Goal: Find specific page/section: Find specific page/section

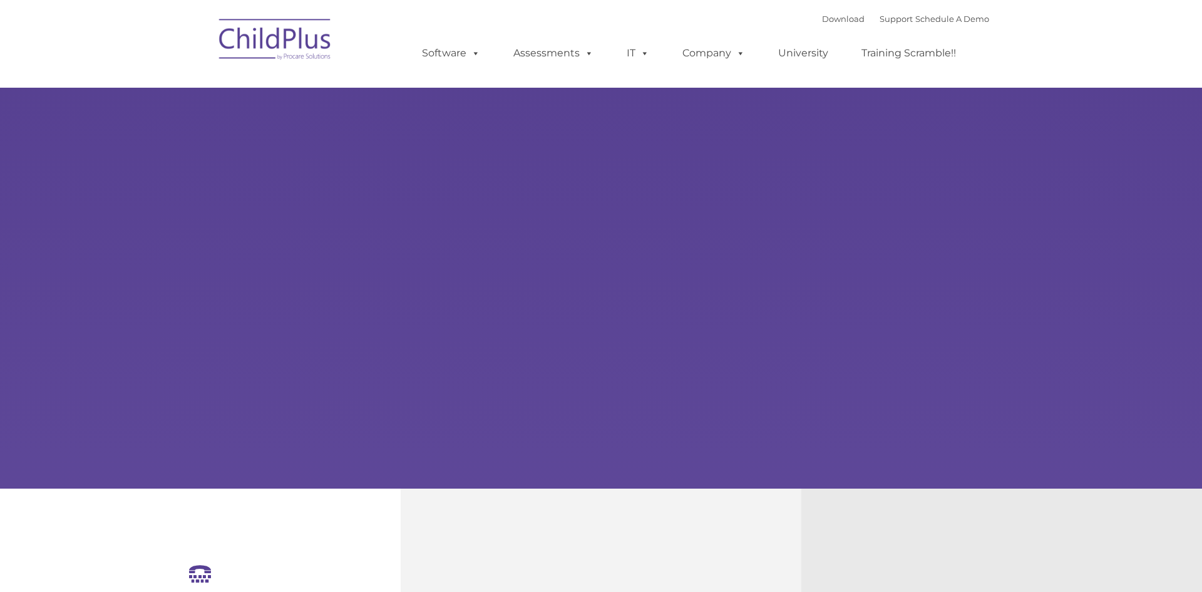
select select "MEDIUM"
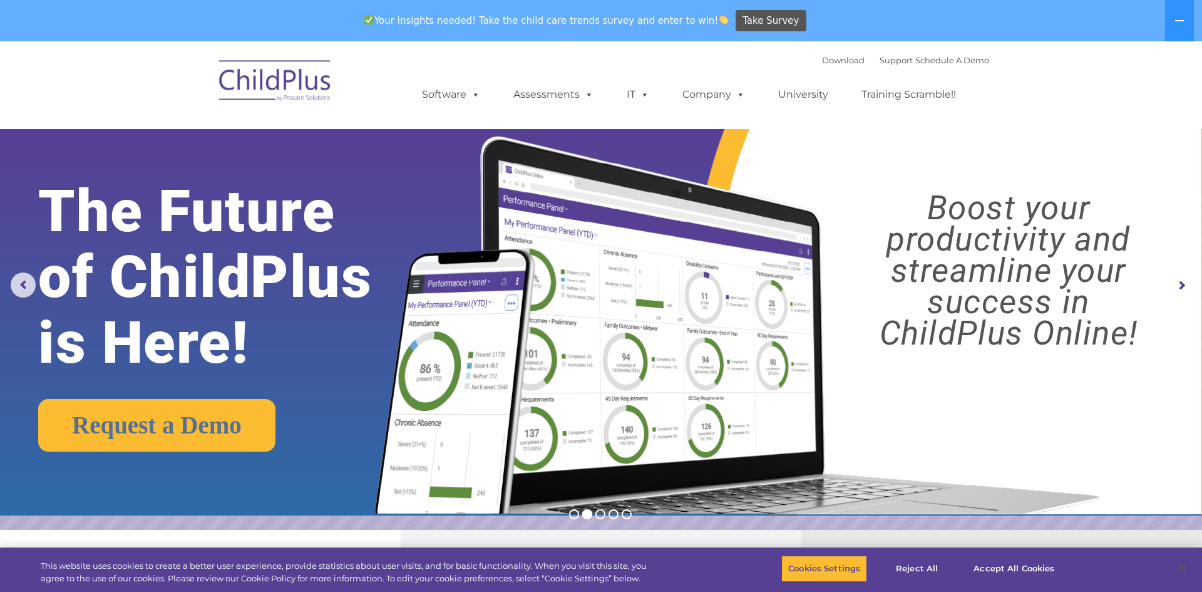
click at [1190, 281] on rs-arrow at bounding box center [1181, 285] width 25 height 25
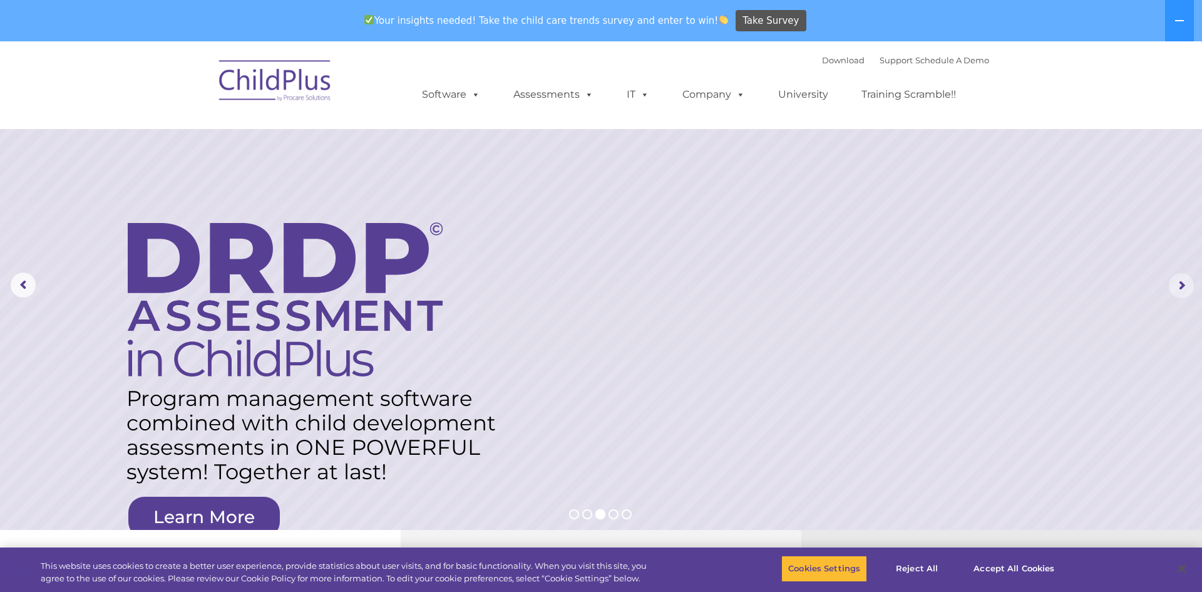
click at [1181, 278] on rs-arrow at bounding box center [1181, 285] width 25 height 25
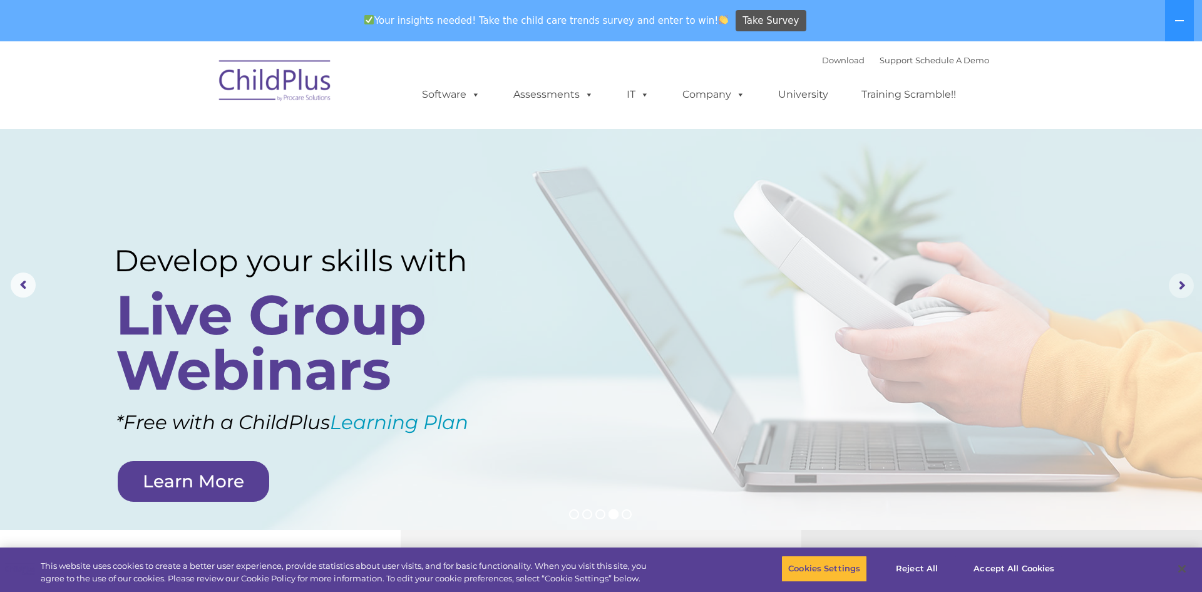
click at [1174, 284] on rs-arrow at bounding box center [1181, 285] width 25 height 25
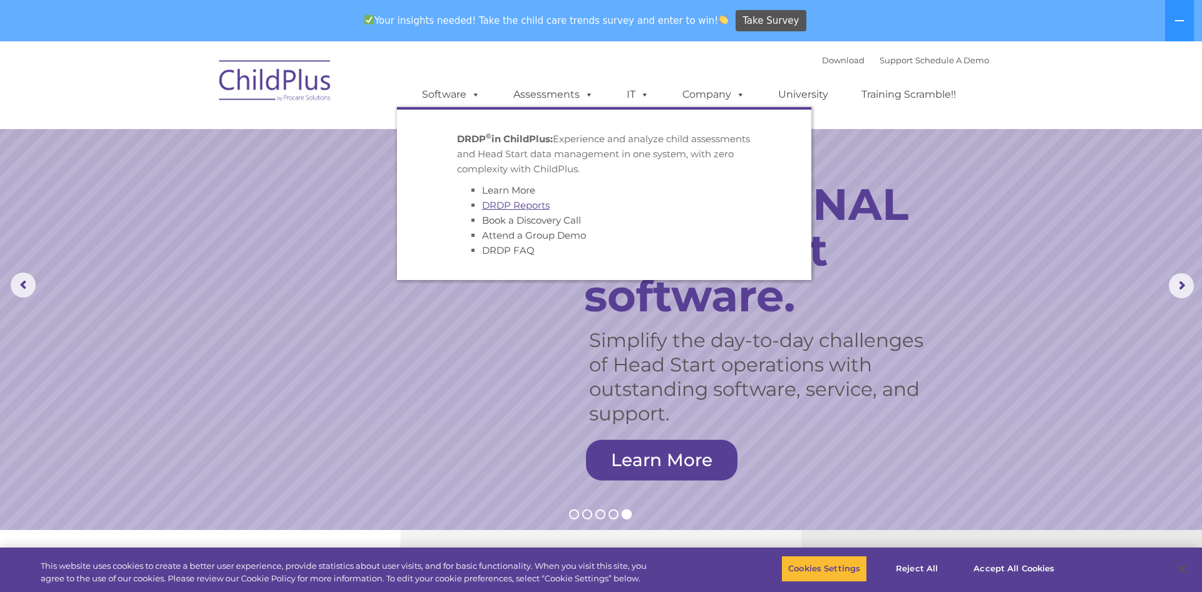
click at [540, 207] on link "DRDP Reports" at bounding box center [516, 205] width 68 height 12
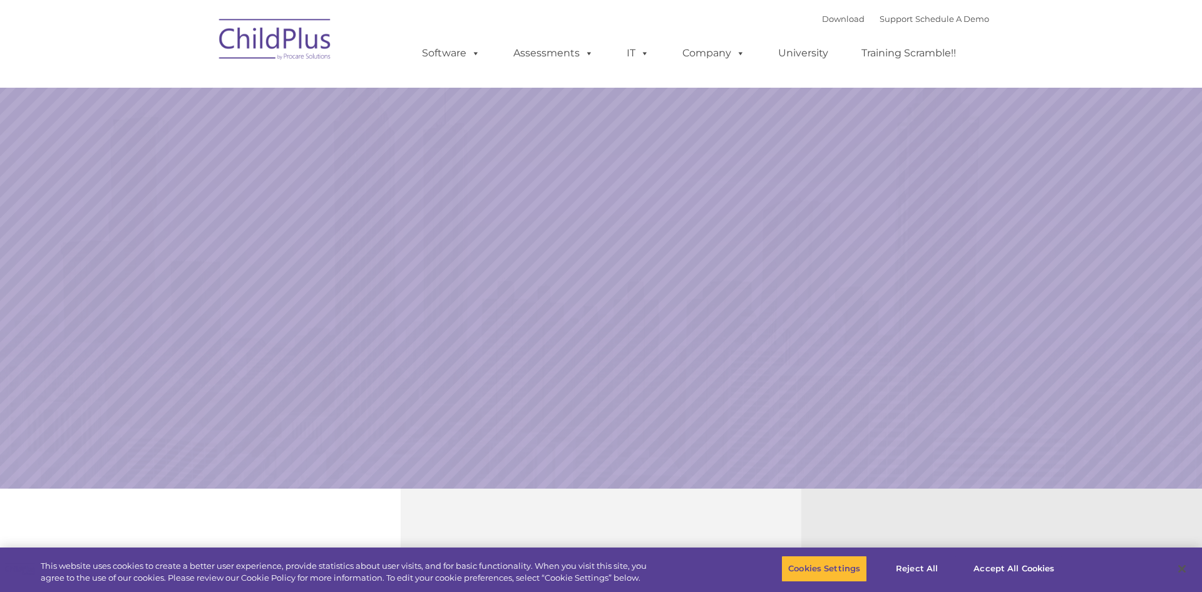
select select "MEDIUM"
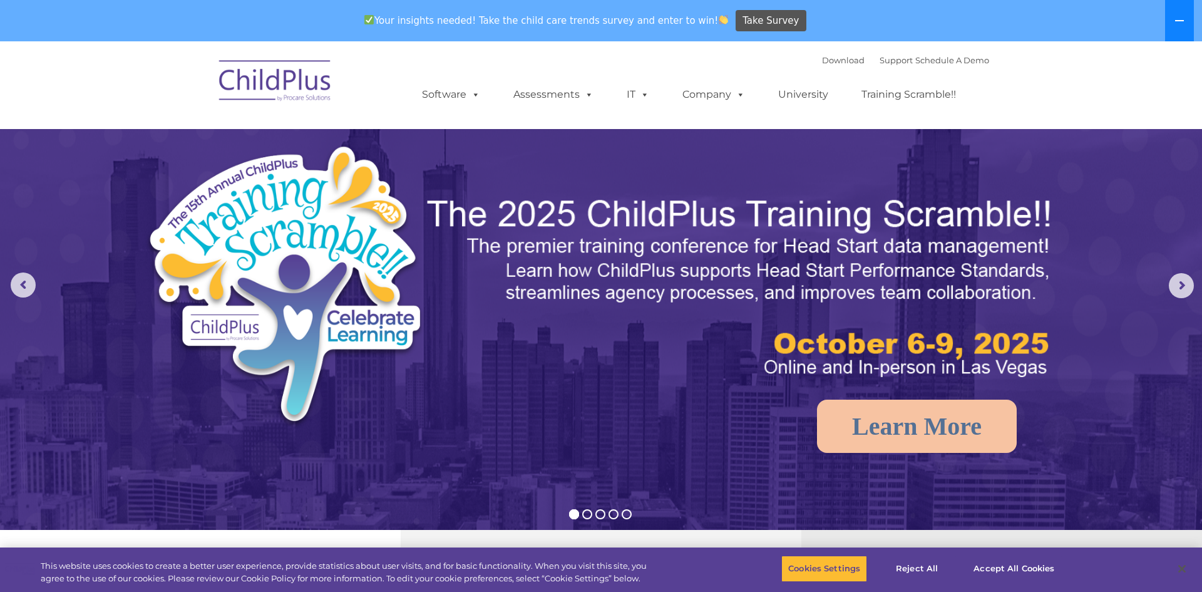
click at [1176, 24] on icon at bounding box center [1179, 21] width 10 height 10
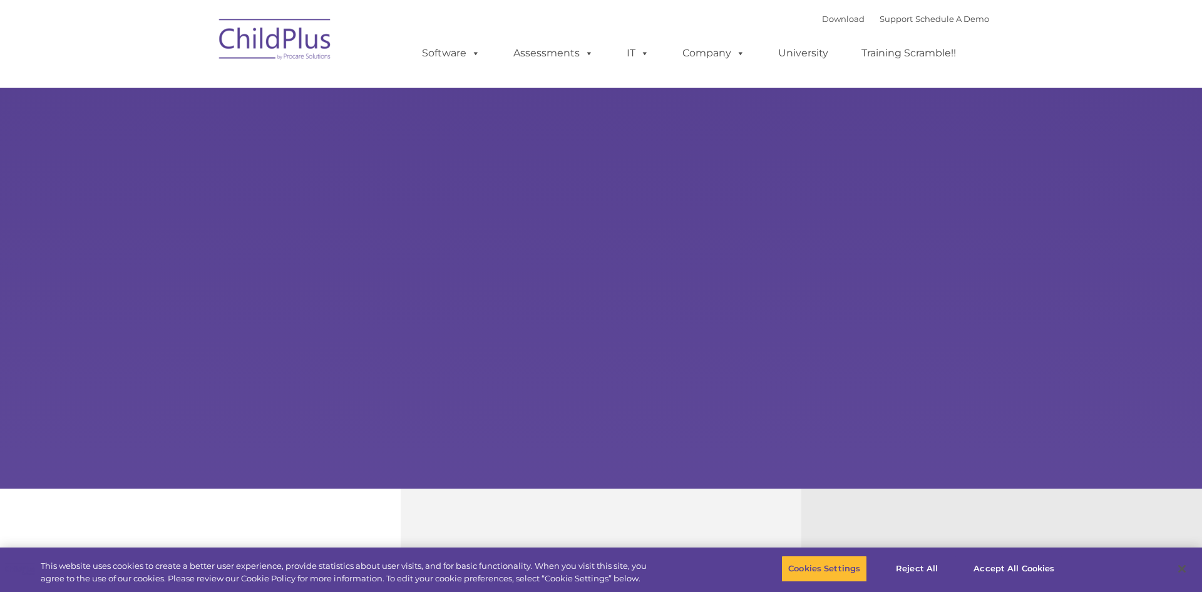
select select "MEDIUM"
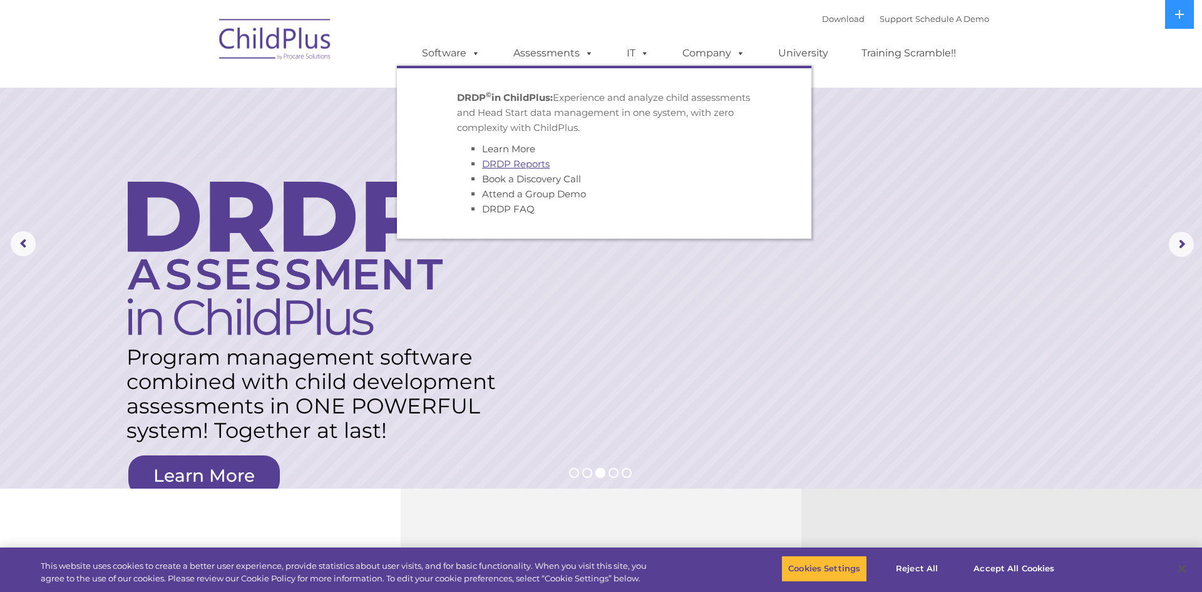
click at [531, 161] on link "DRDP Reports" at bounding box center [516, 164] width 68 height 12
